Goal: Task Accomplishment & Management: Use online tool/utility

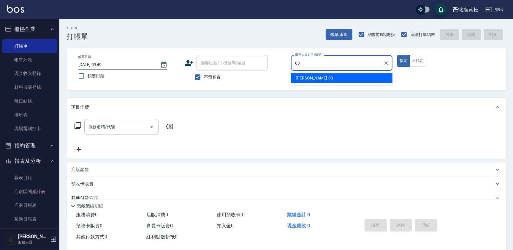
type input "[PERSON_NAME]-03"
type button "true"
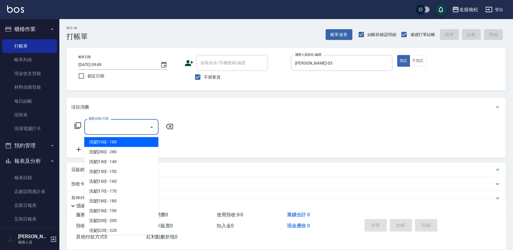
click at [112, 130] on input "服務名稱/代號" at bounding box center [117, 127] width 60 height 10
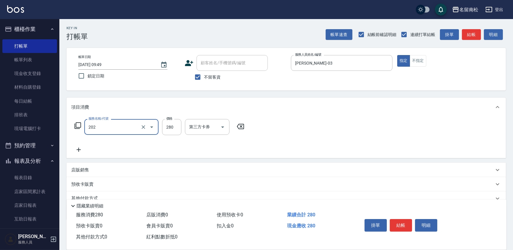
type input "洗髮[280](202)"
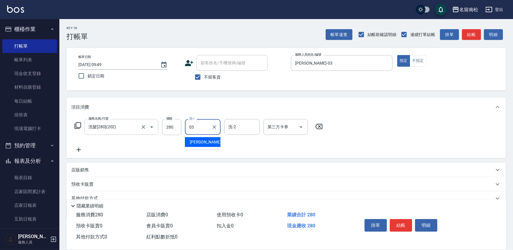
type input "[PERSON_NAME]-03"
click at [81, 148] on icon at bounding box center [78, 149] width 15 height 7
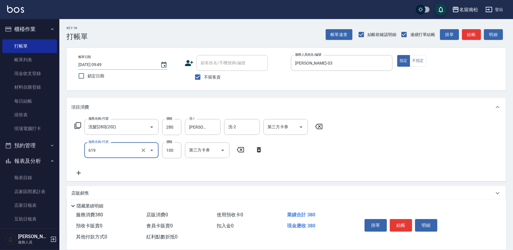
type input "煥彩.玻酸.晶膜.水療(619)"
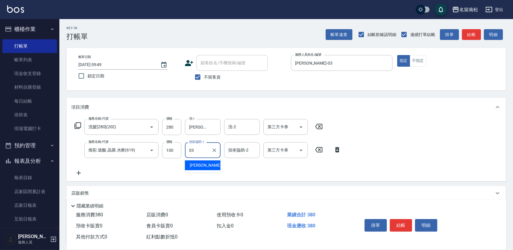
type input "[PERSON_NAME]-03"
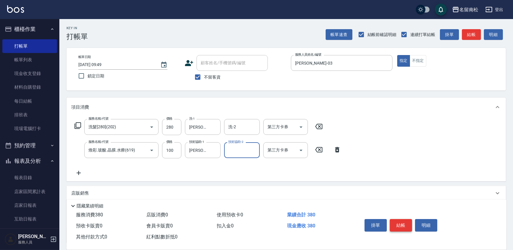
click at [398, 219] on button "結帳" at bounding box center [401, 225] width 22 height 12
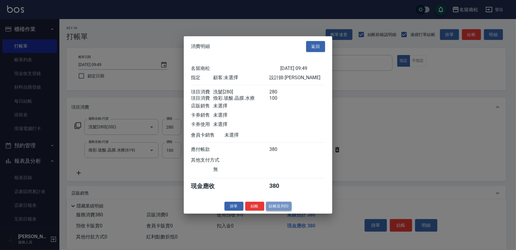
click at [285, 209] on button "結帳並列印" at bounding box center [279, 205] width 26 height 9
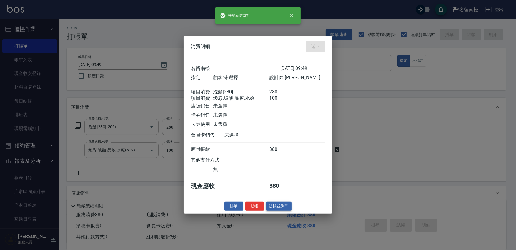
type input "[DATE] 10:42"
